Goal: Complete application form

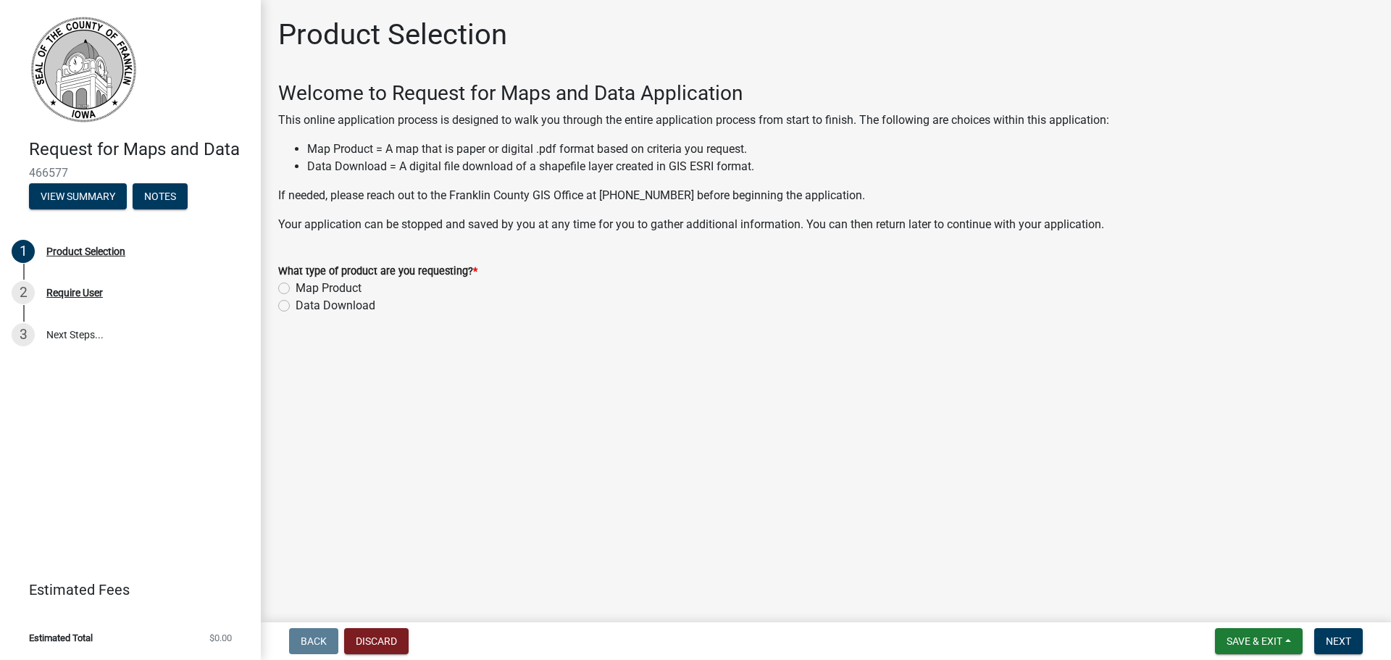
click at [296, 287] on label "Map Product" at bounding box center [329, 288] width 66 height 17
click at [296, 287] on input "Map Product" at bounding box center [300, 284] width 9 height 9
radio input "true"
click at [1339, 637] on span "Next" at bounding box center [1338, 642] width 25 height 12
click at [296, 307] on label "Data Download" at bounding box center [336, 305] width 80 height 17
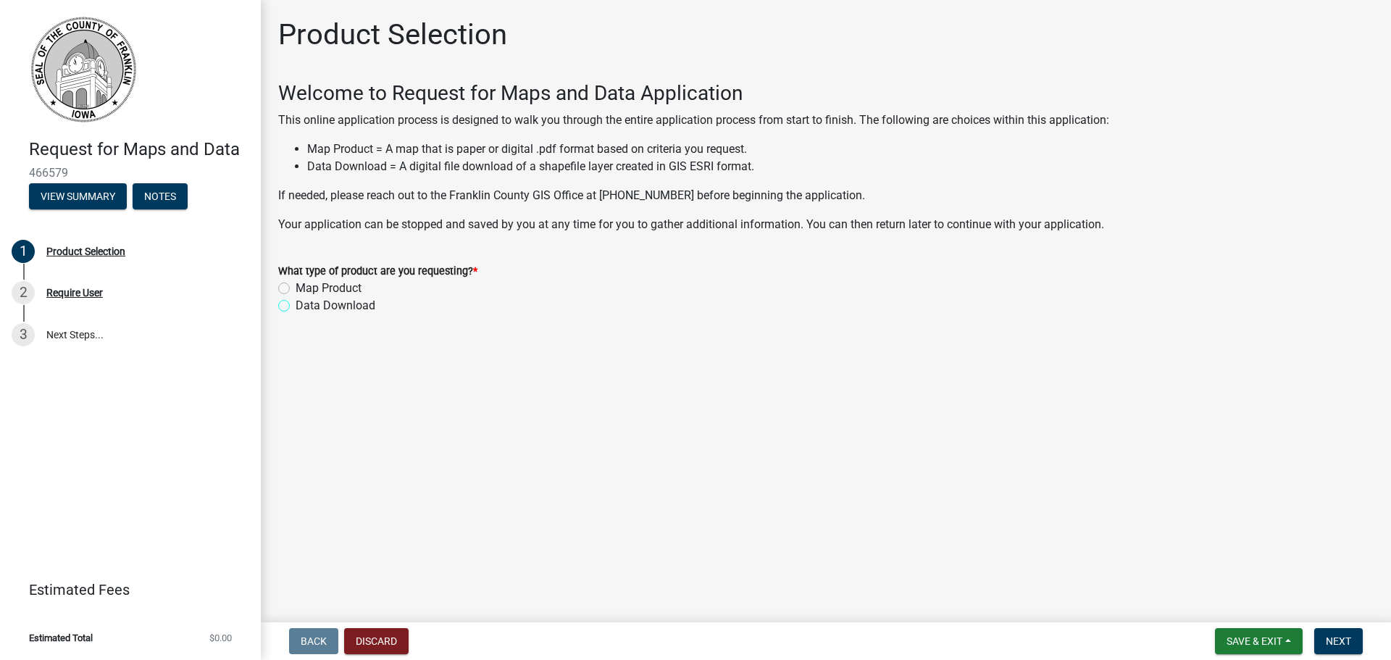
click at [296, 307] on input "Data Download" at bounding box center [300, 301] width 9 height 9
radio input "true"
click at [1344, 647] on span "Next" at bounding box center [1338, 642] width 25 height 12
